Goal: Information Seeking & Learning: Learn about a topic

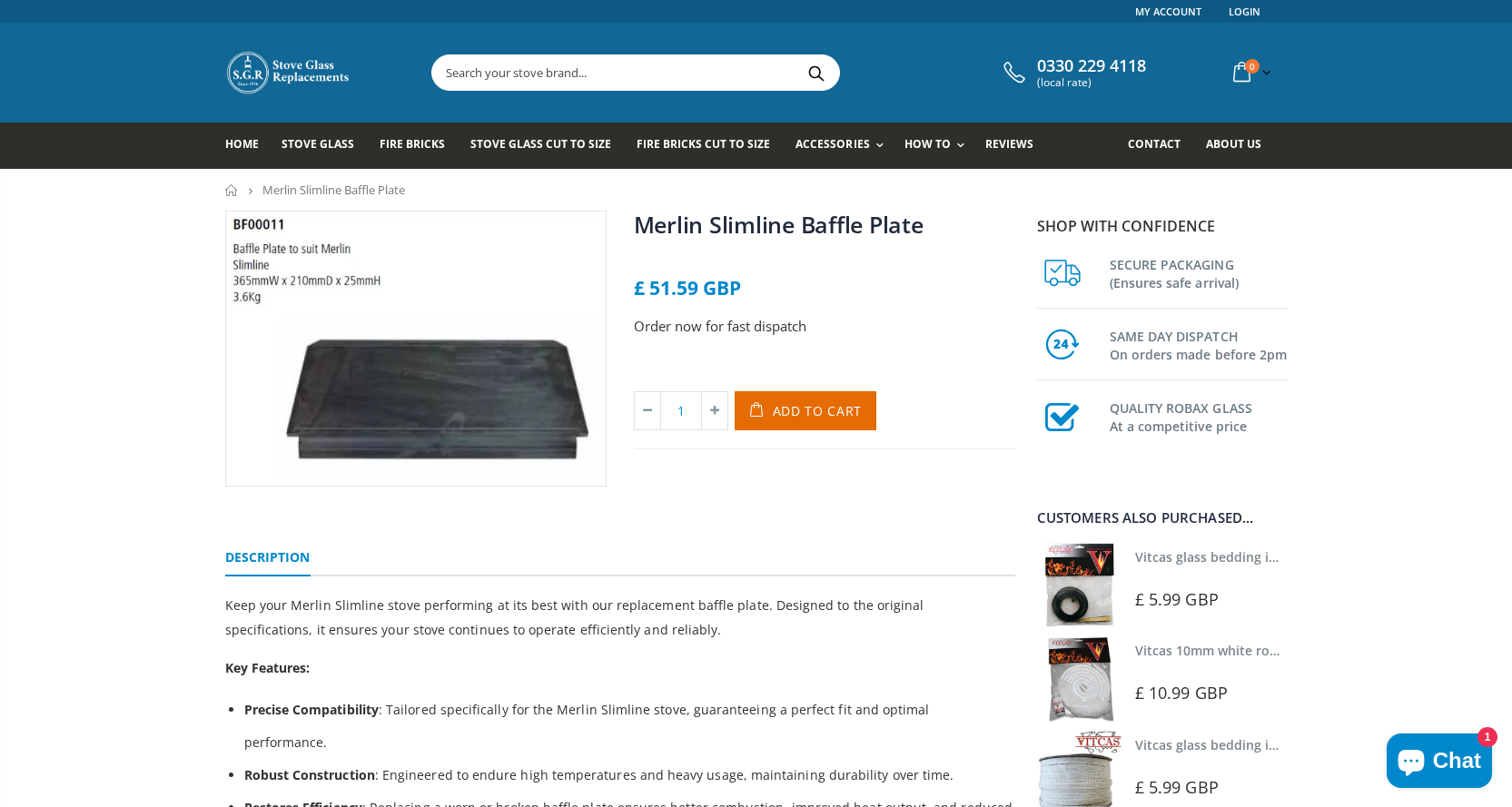
click at [566, 57] on input "text" at bounding box center [737, 73] width 610 height 35
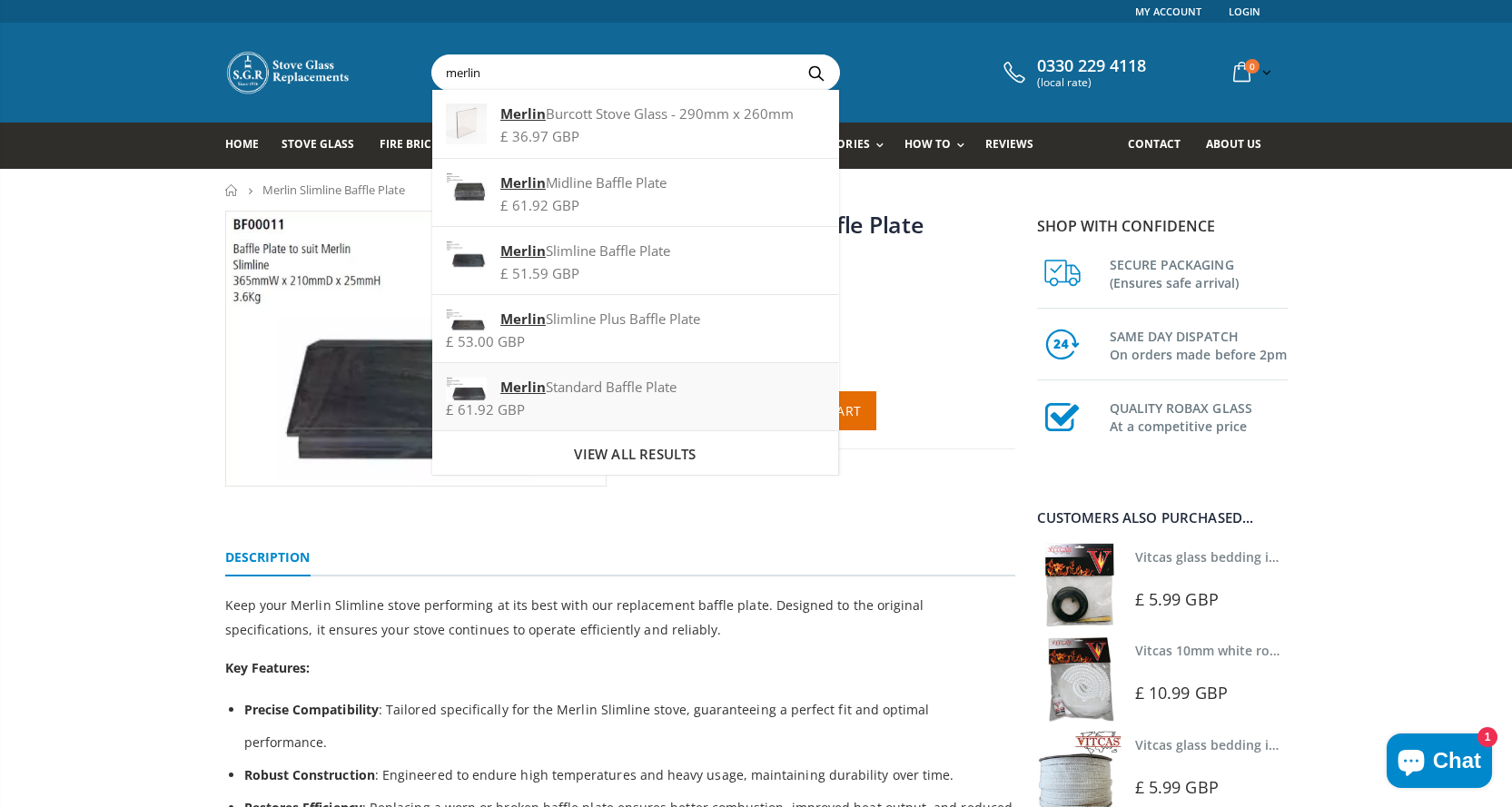
type input "merlin"
click at [530, 390] on strong "Merlin" at bounding box center [522, 387] width 46 height 18
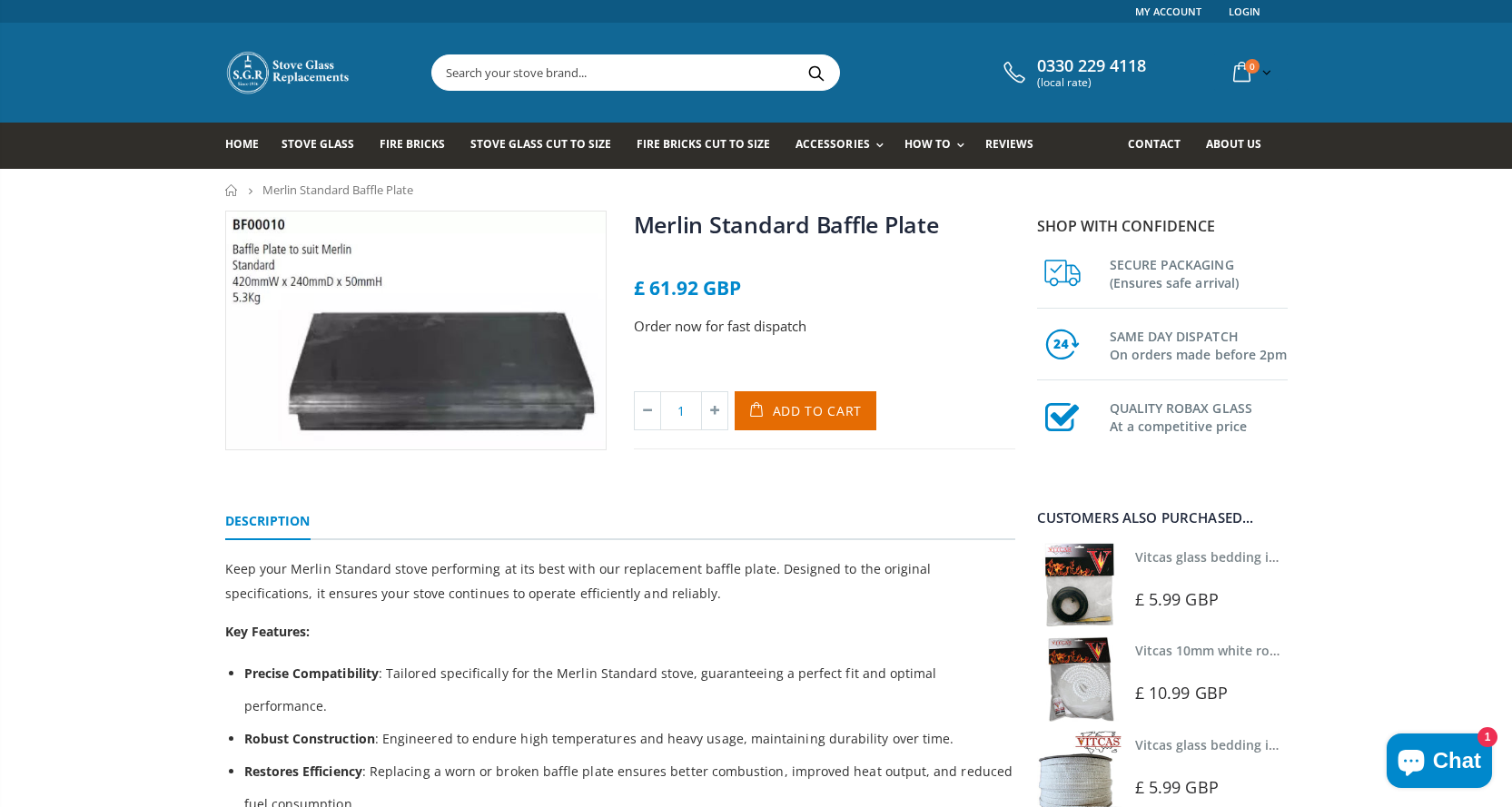
click at [576, 76] on input "text" at bounding box center [737, 73] width 610 height 35
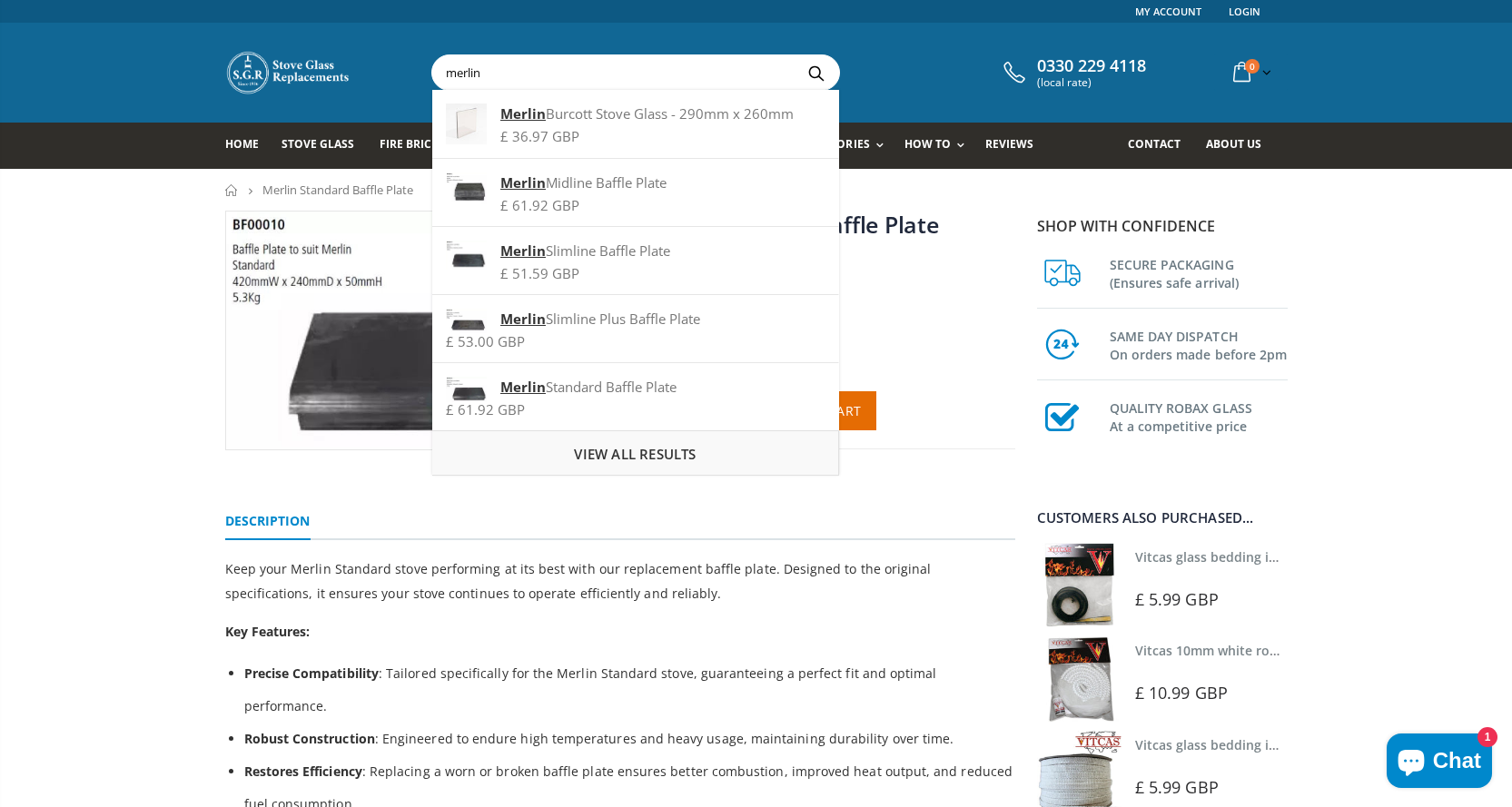
type input "merlin"
click at [637, 452] on span "View all results" at bounding box center [634, 453] width 122 height 18
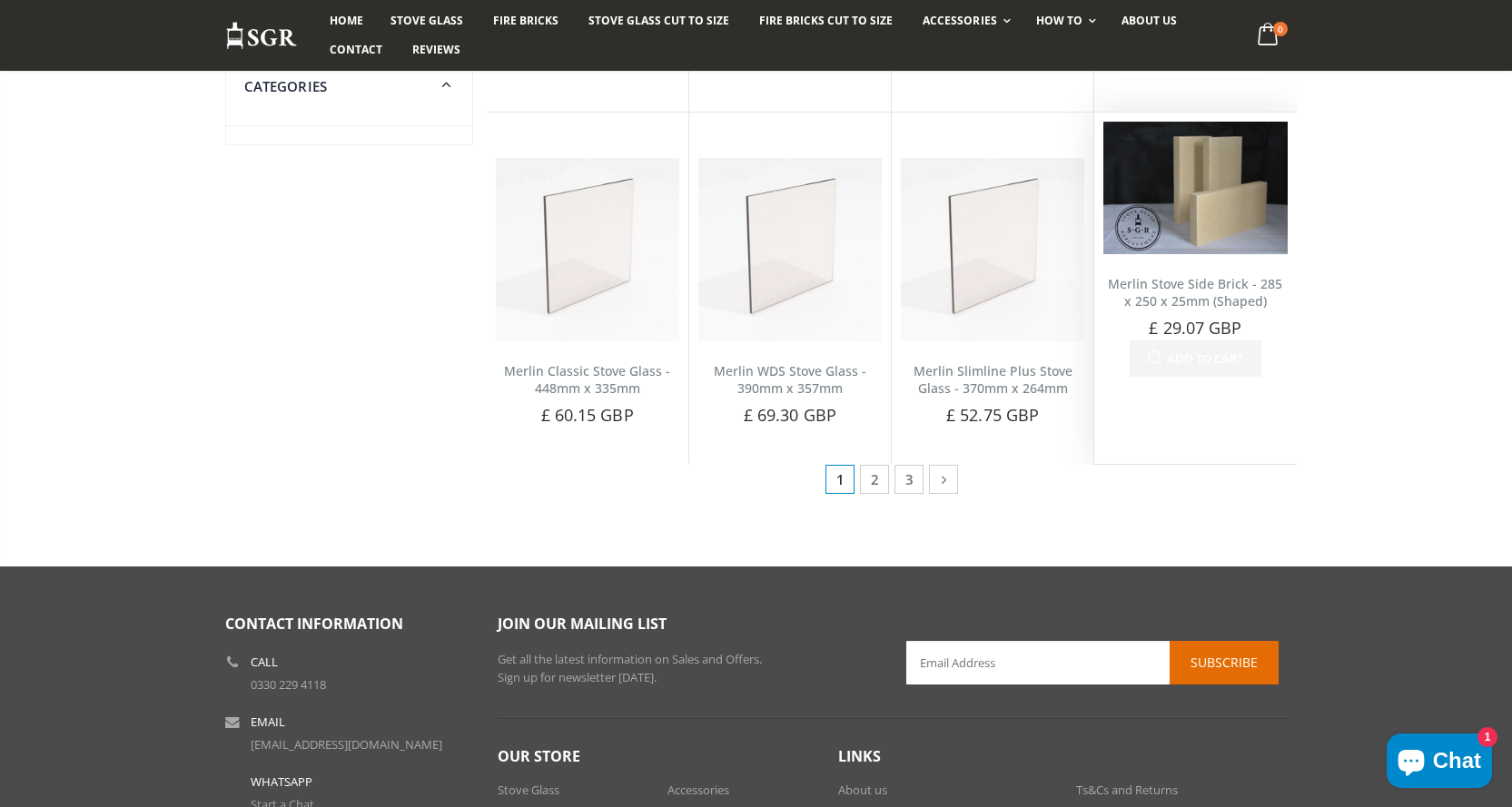
scroll to position [908, 0]
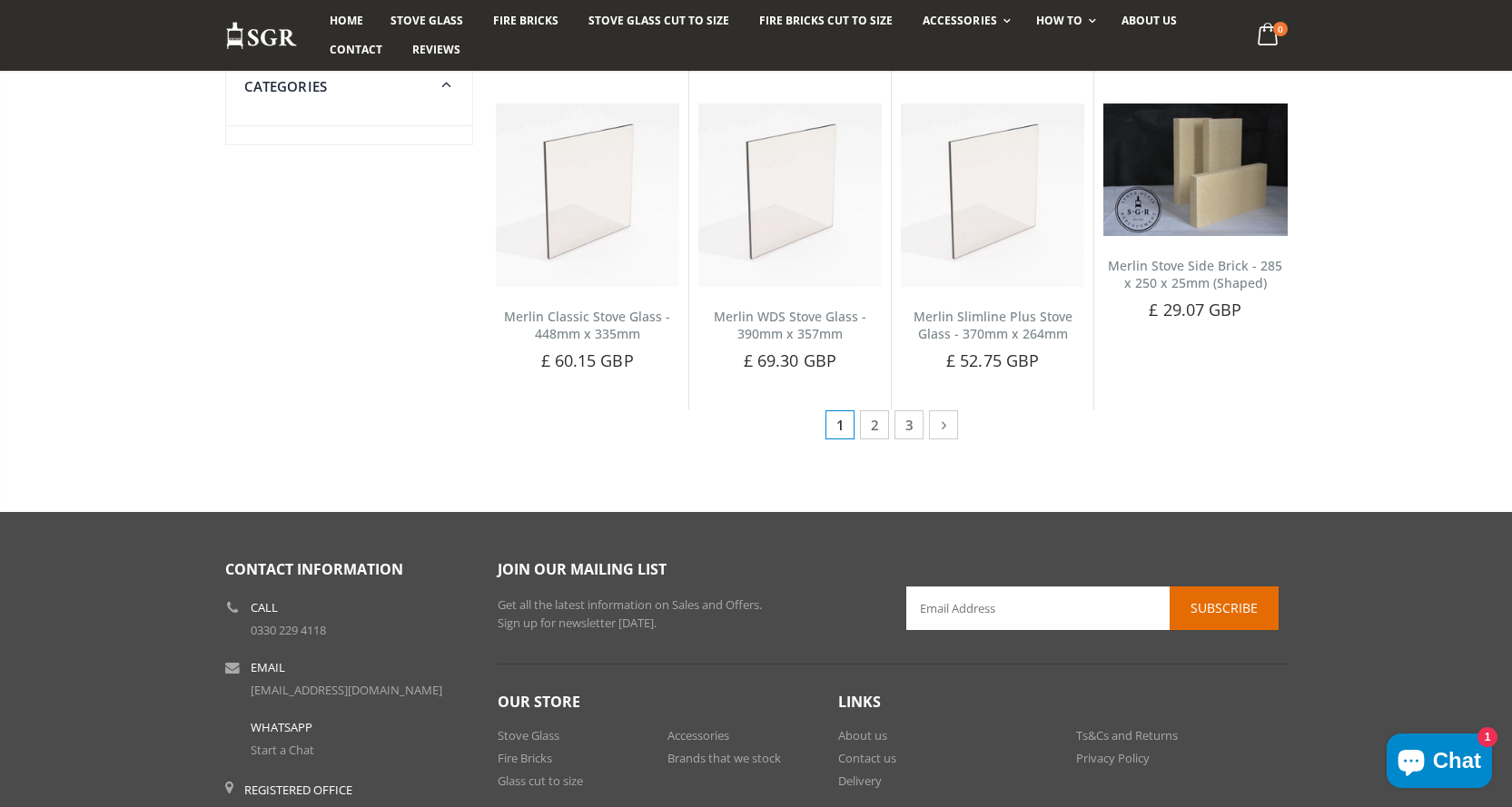
click at [889, 429] on ul "1 2 3" at bounding box center [890, 425] width 135 height 29
click at [876, 429] on link "2" at bounding box center [875, 425] width 29 height 29
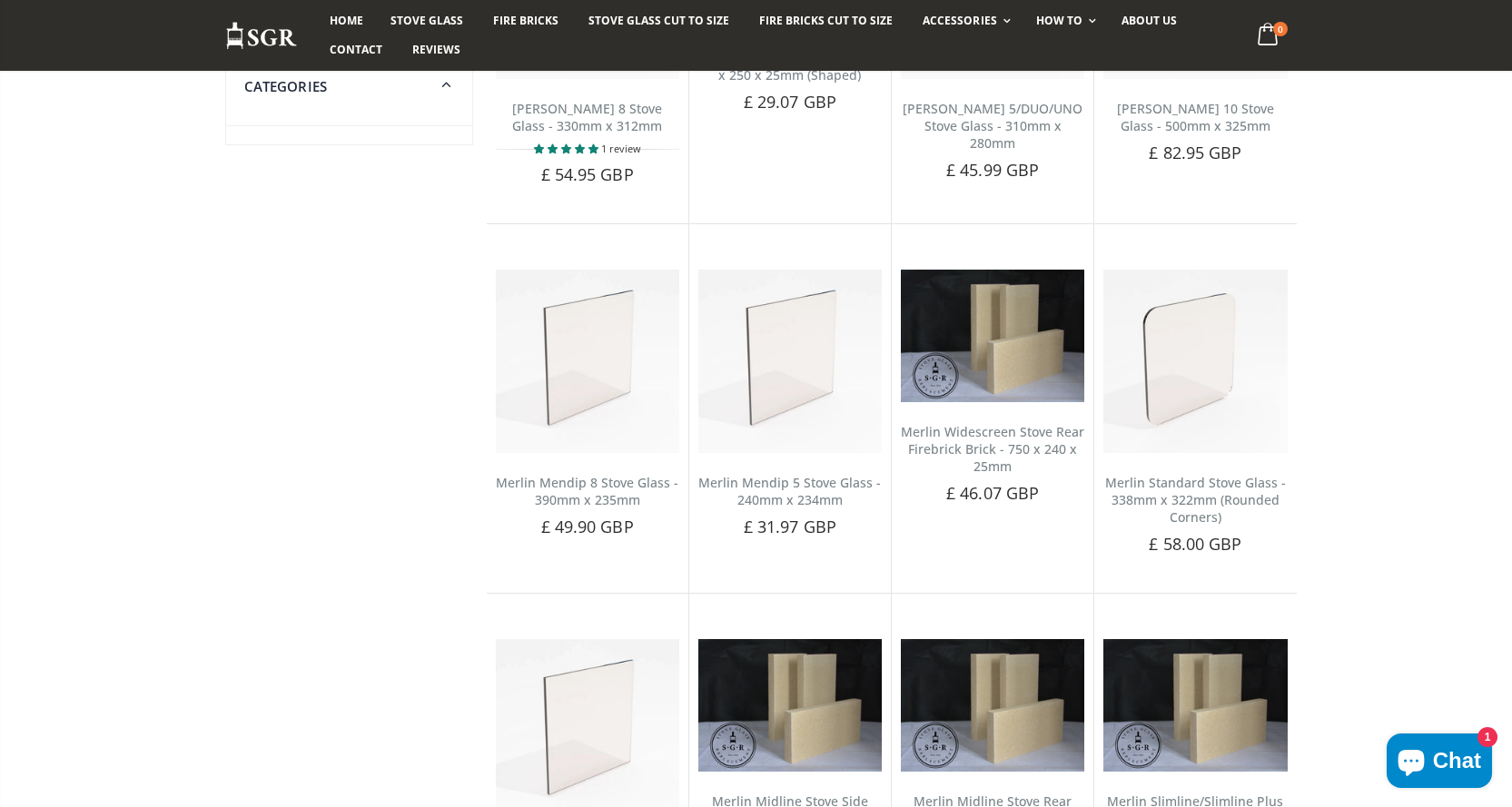
scroll to position [636, 0]
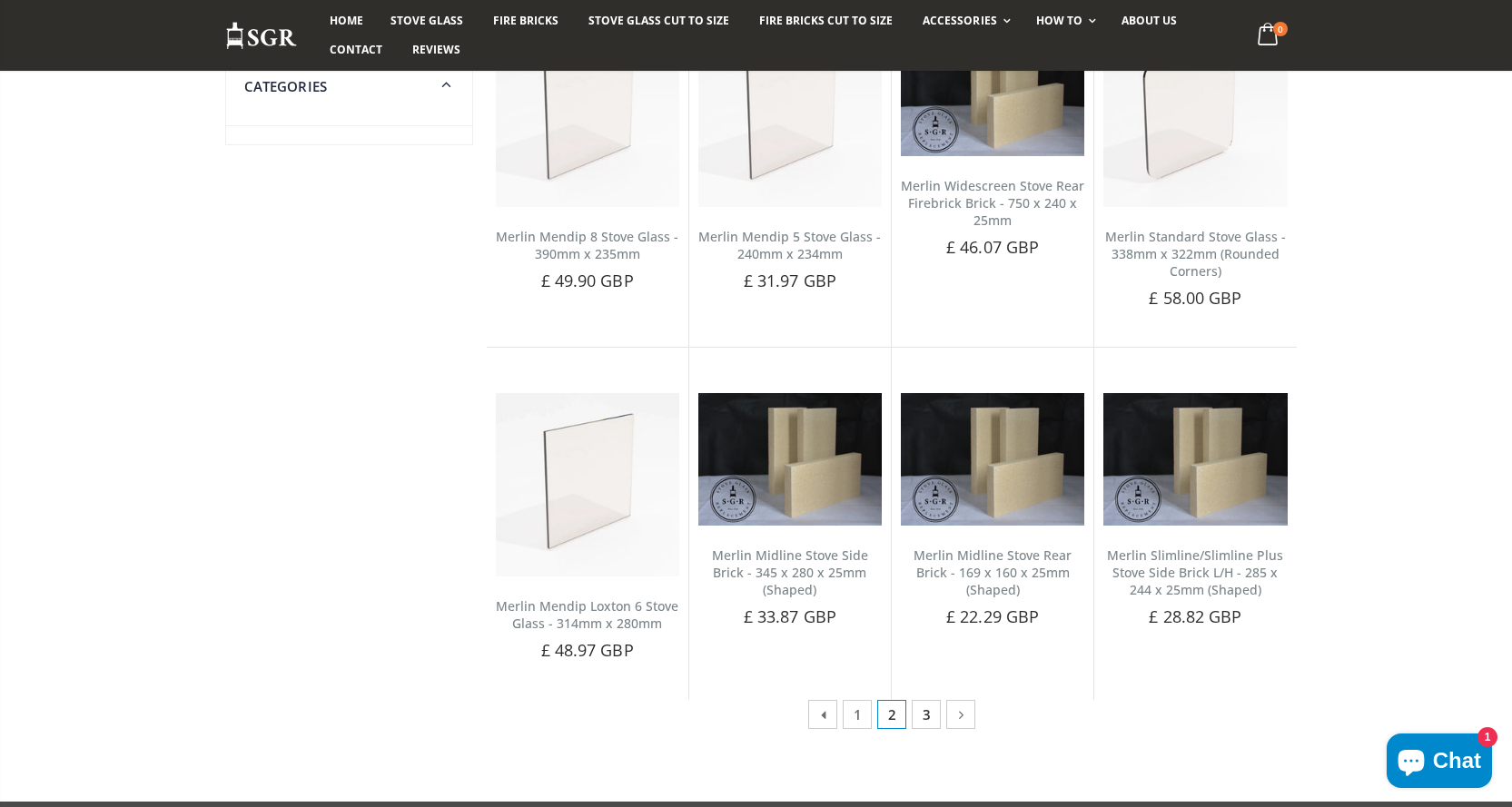
click at [920, 716] on link "3" at bounding box center [926, 715] width 29 height 29
